Goal: Information Seeking & Learning: Learn about a topic

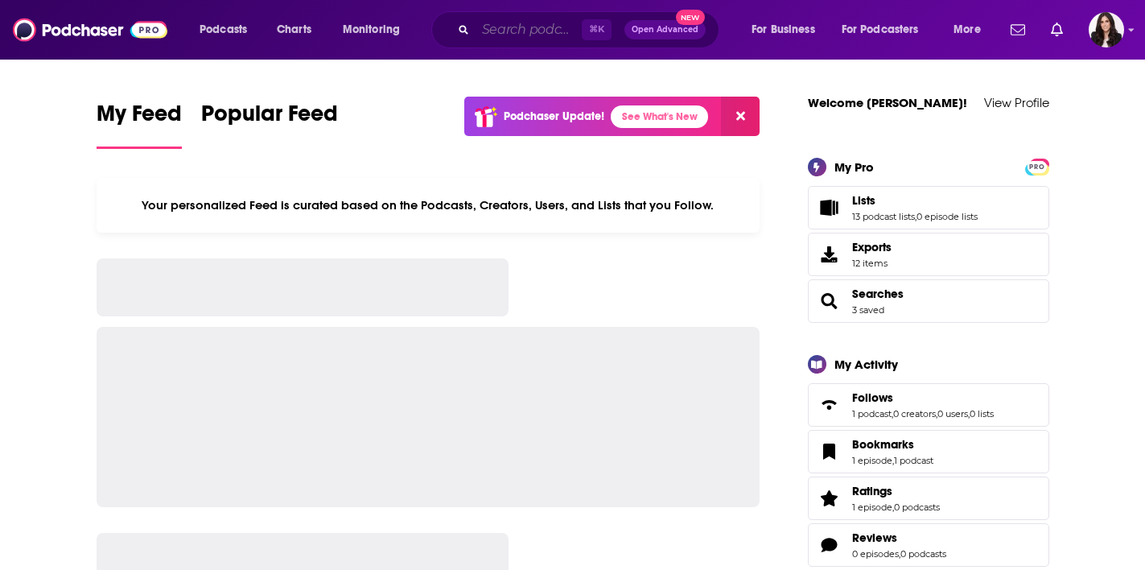
click at [528, 27] on input "Search podcasts, credits, & more..." at bounding box center [528, 30] width 106 height 26
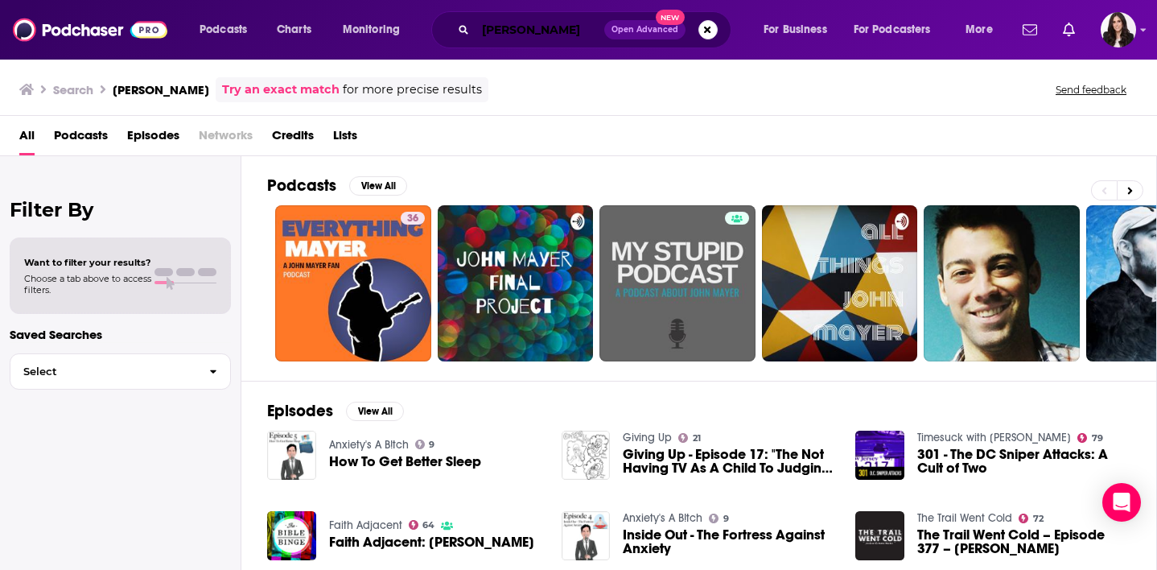
click at [533, 27] on input "[PERSON_NAME]" at bounding box center [539, 30] width 129 height 26
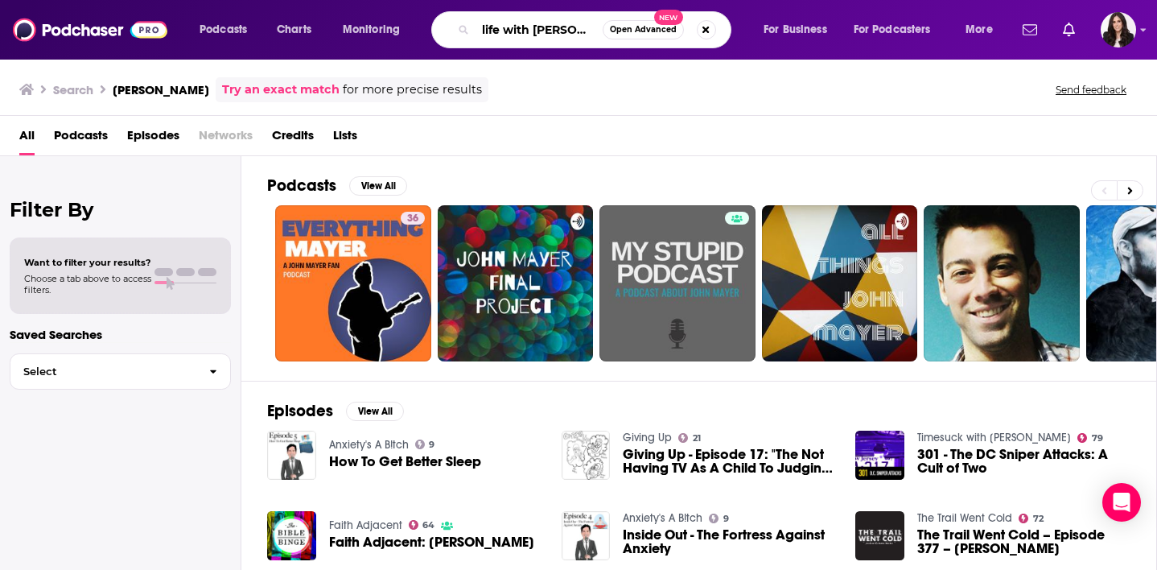
type input "life with [PERSON_NAME]"
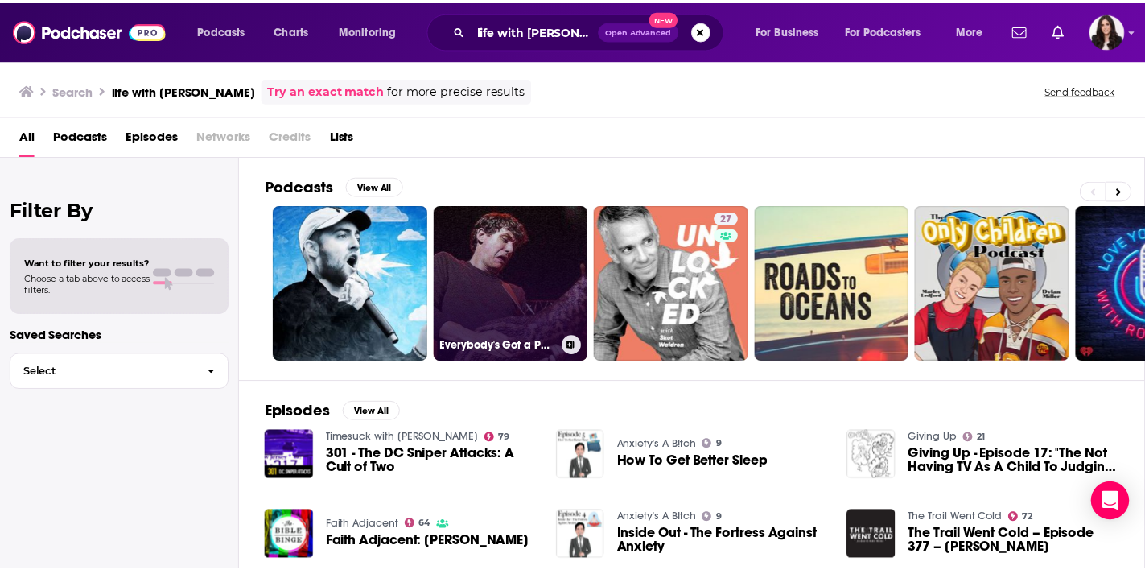
scroll to position [-2, 0]
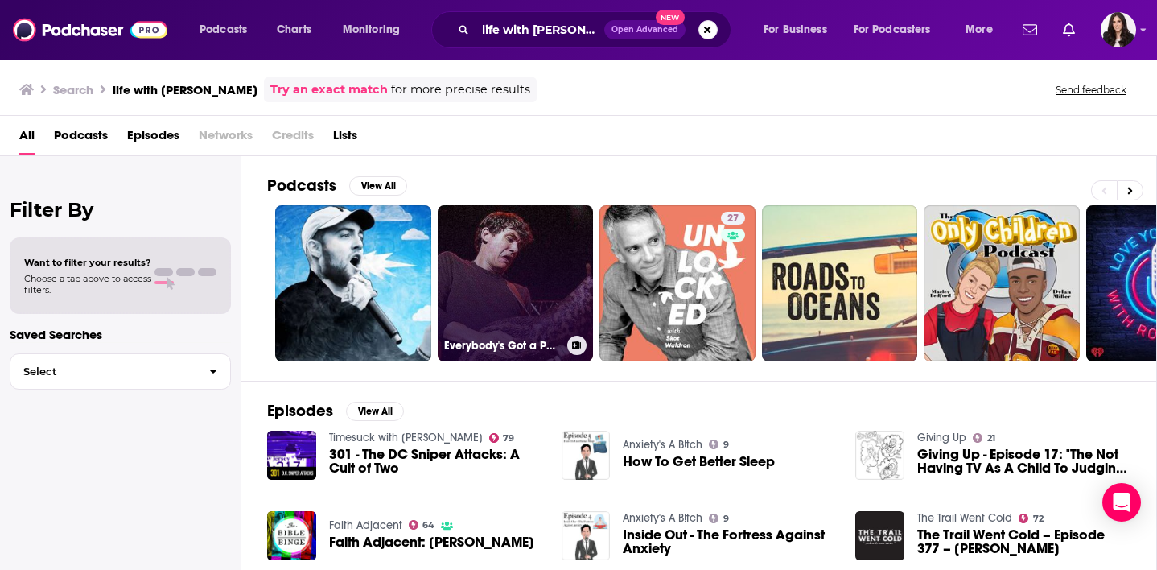
click at [509, 285] on link "Everybody's Got a Podcast" at bounding box center [516, 283] width 156 height 156
